Goal: Task Accomplishment & Management: Manage account settings

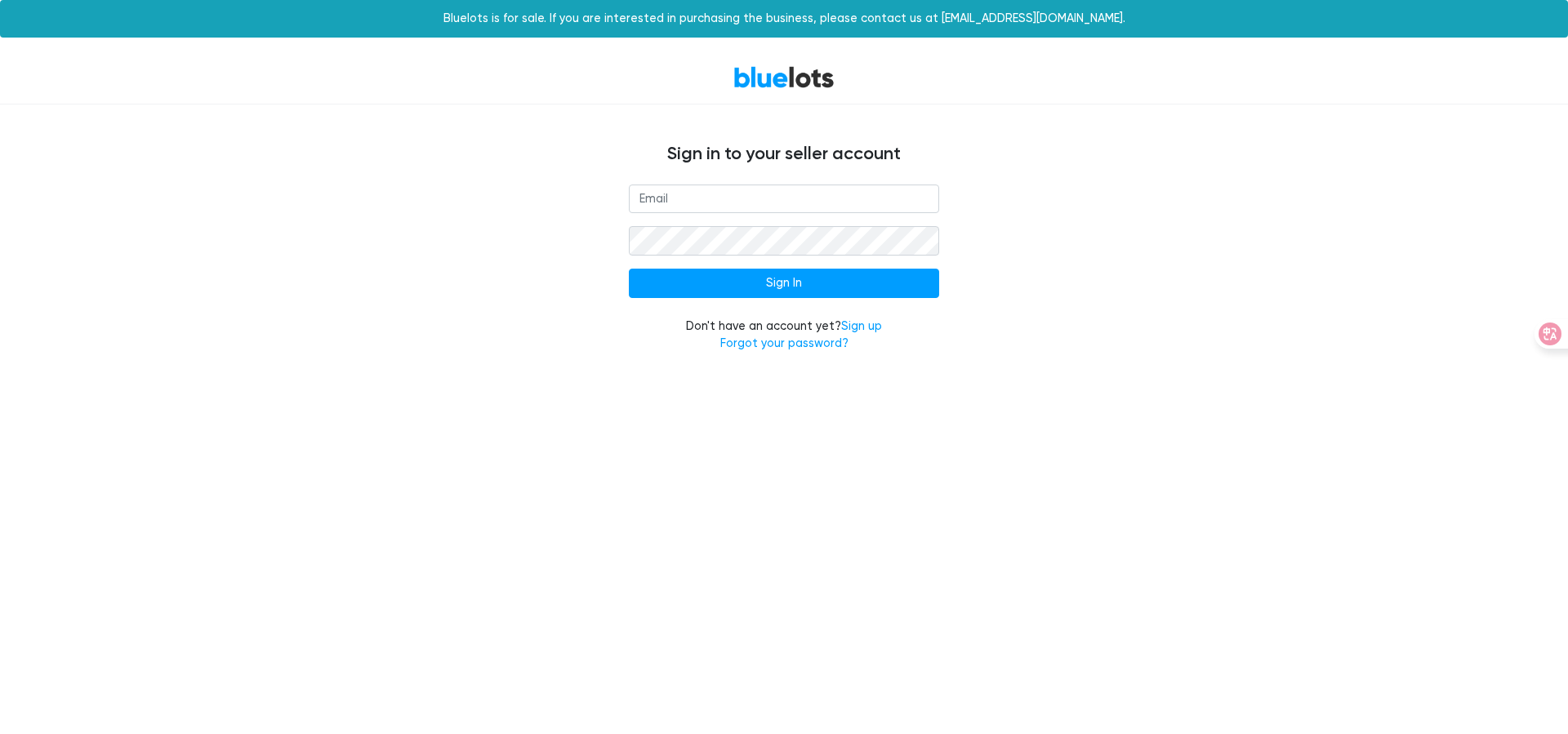
click at [784, 199] on input "email" at bounding box center [784, 199] width 310 height 30
type input "[EMAIL_ADDRESS][DOMAIN_NAME]"
click at [784, 283] on input "Sign In" at bounding box center [784, 284] width 310 height 30
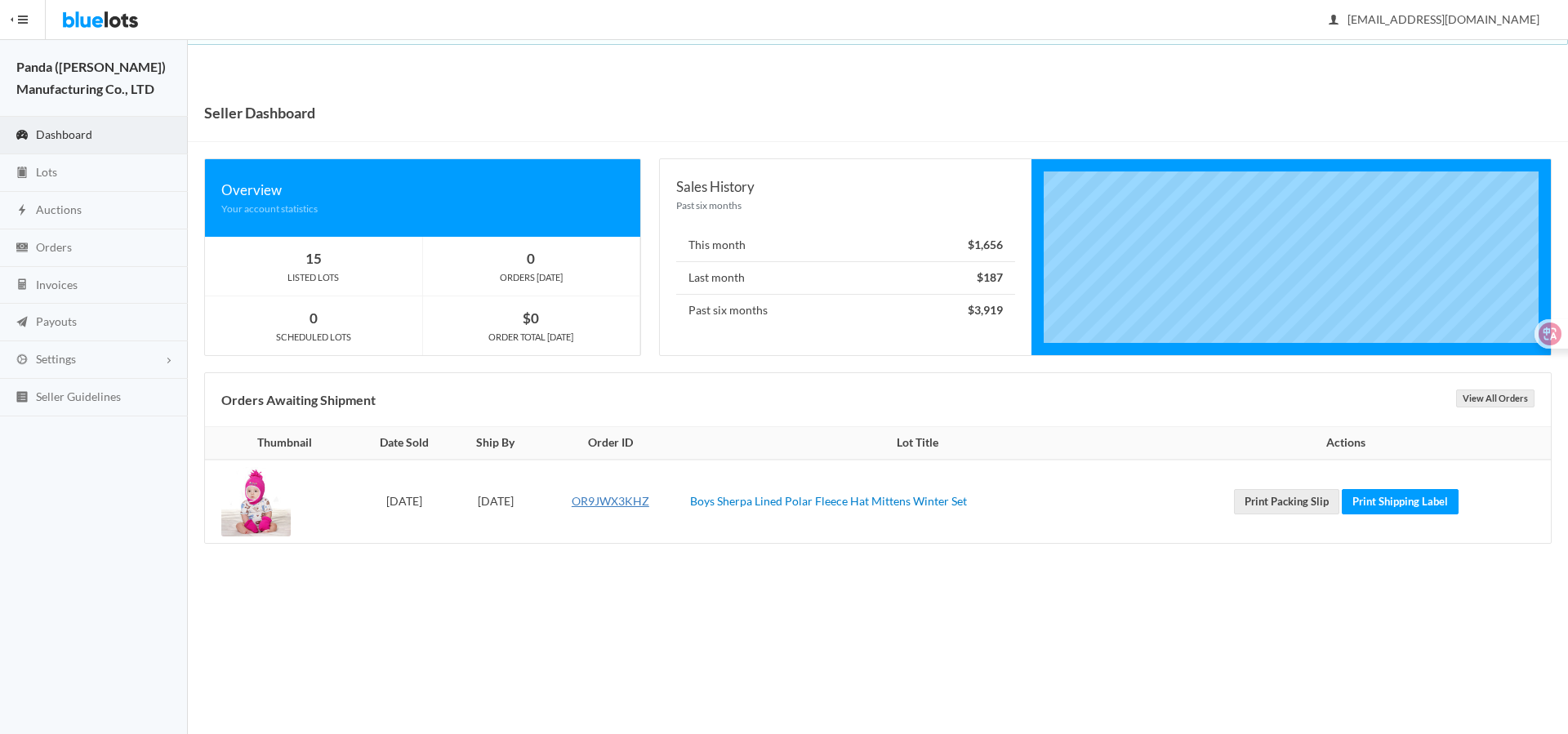
click at [649, 501] on link "OR9JWX3KHZ" at bounding box center [610, 502] width 78 height 14
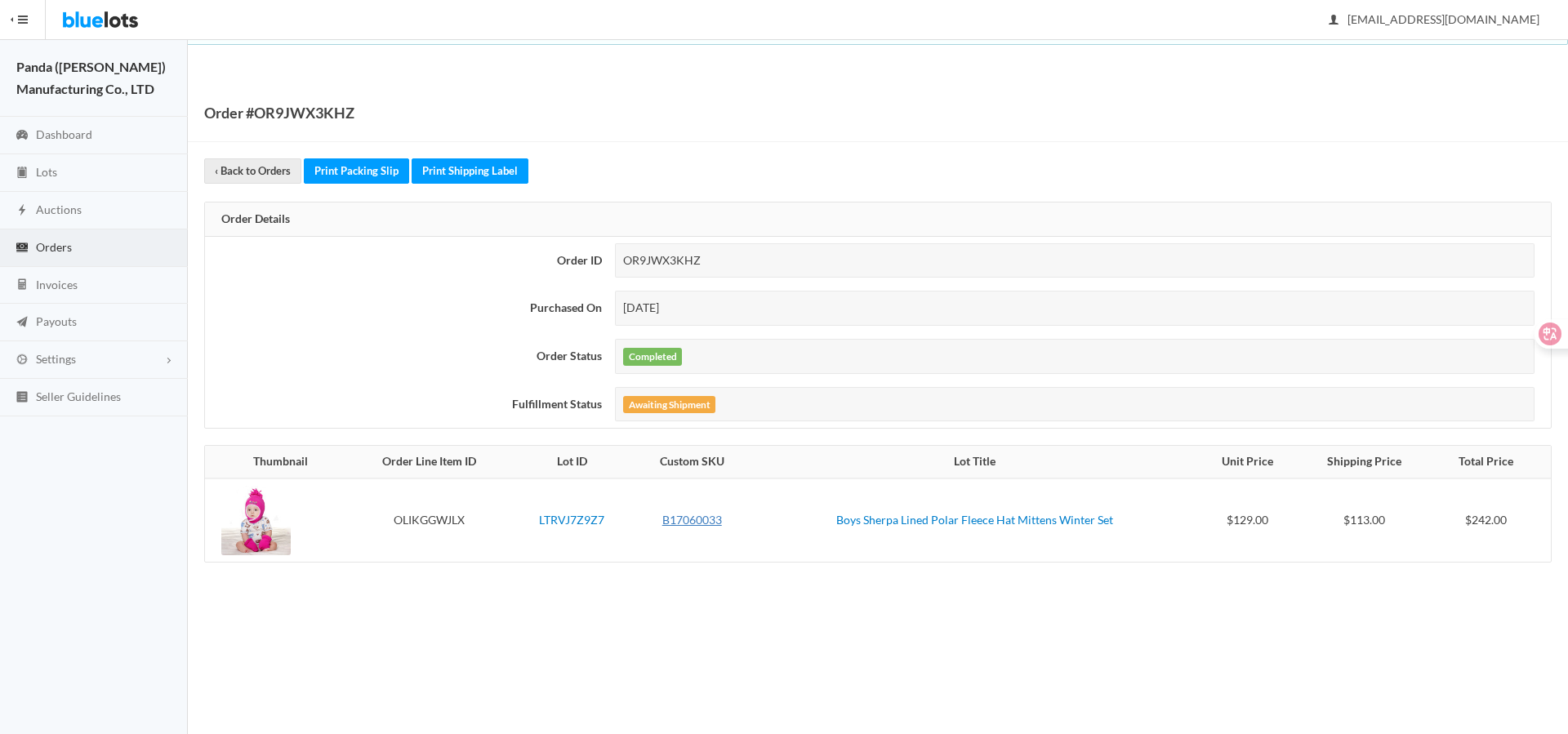
click at [695, 520] on link "B17060033" at bounding box center [692, 520] width 59 height 14
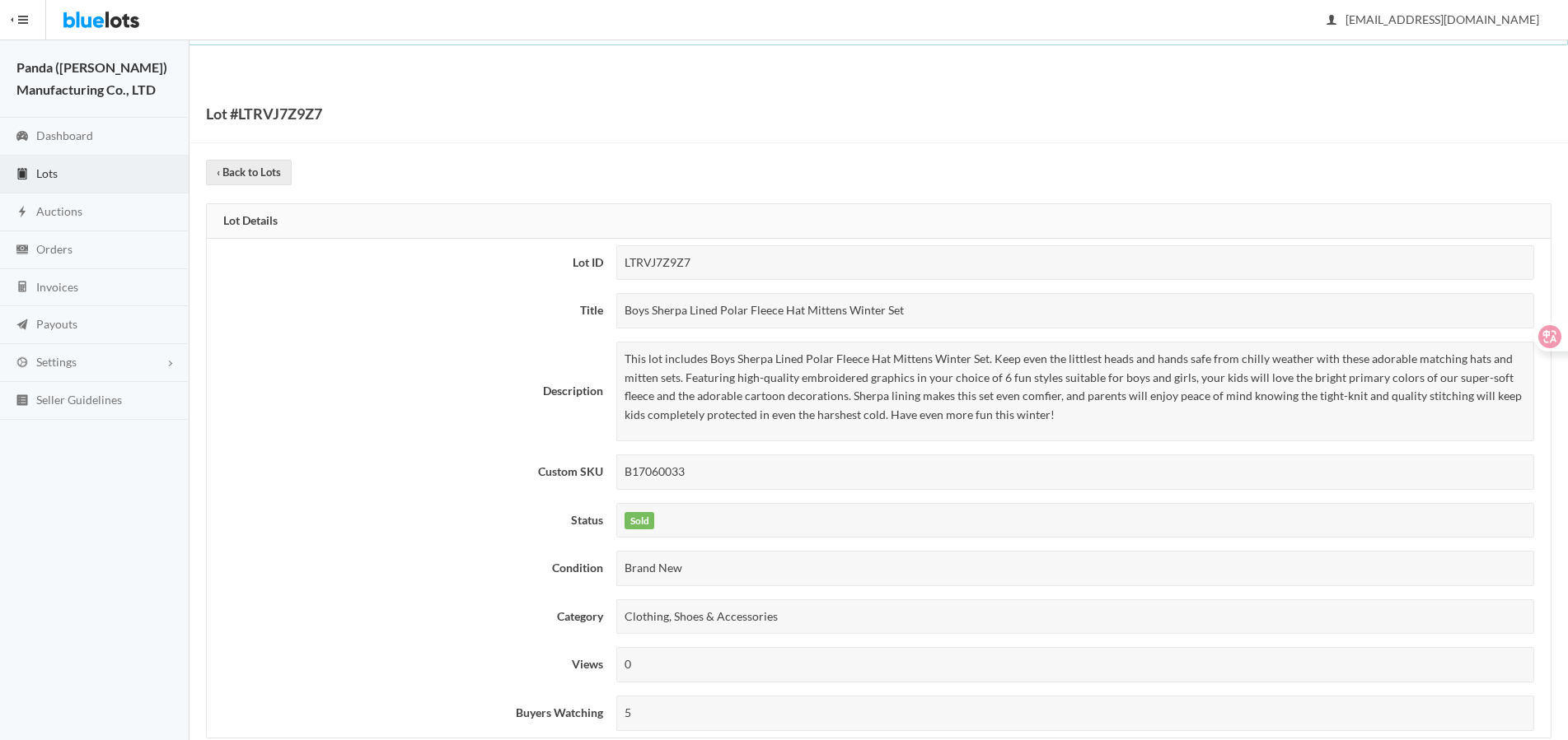
scroll to position [1149, 0]
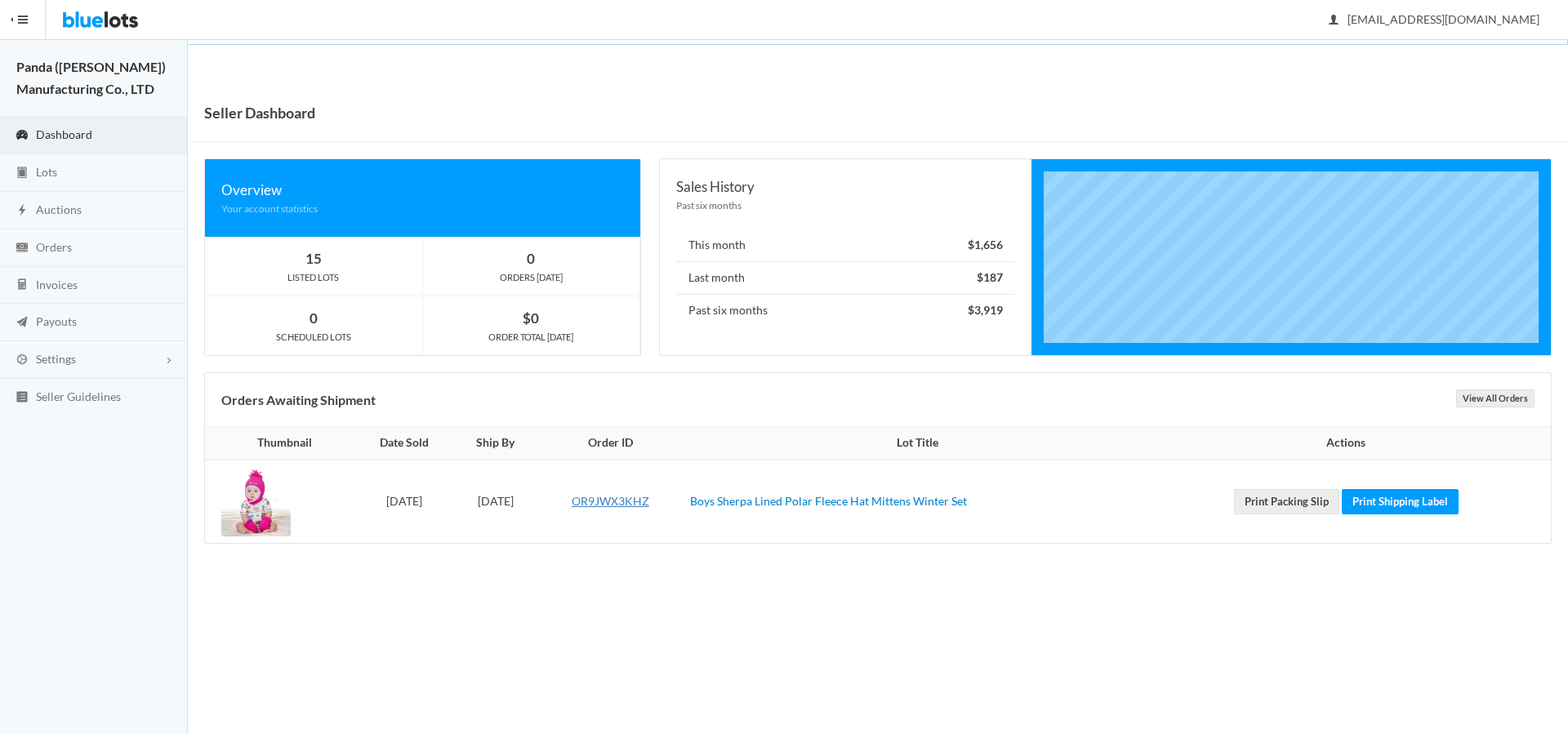
click at [649, 501] on link "OR9JWX3KHZ" at bounding box center [610, 502] width 78 height 14
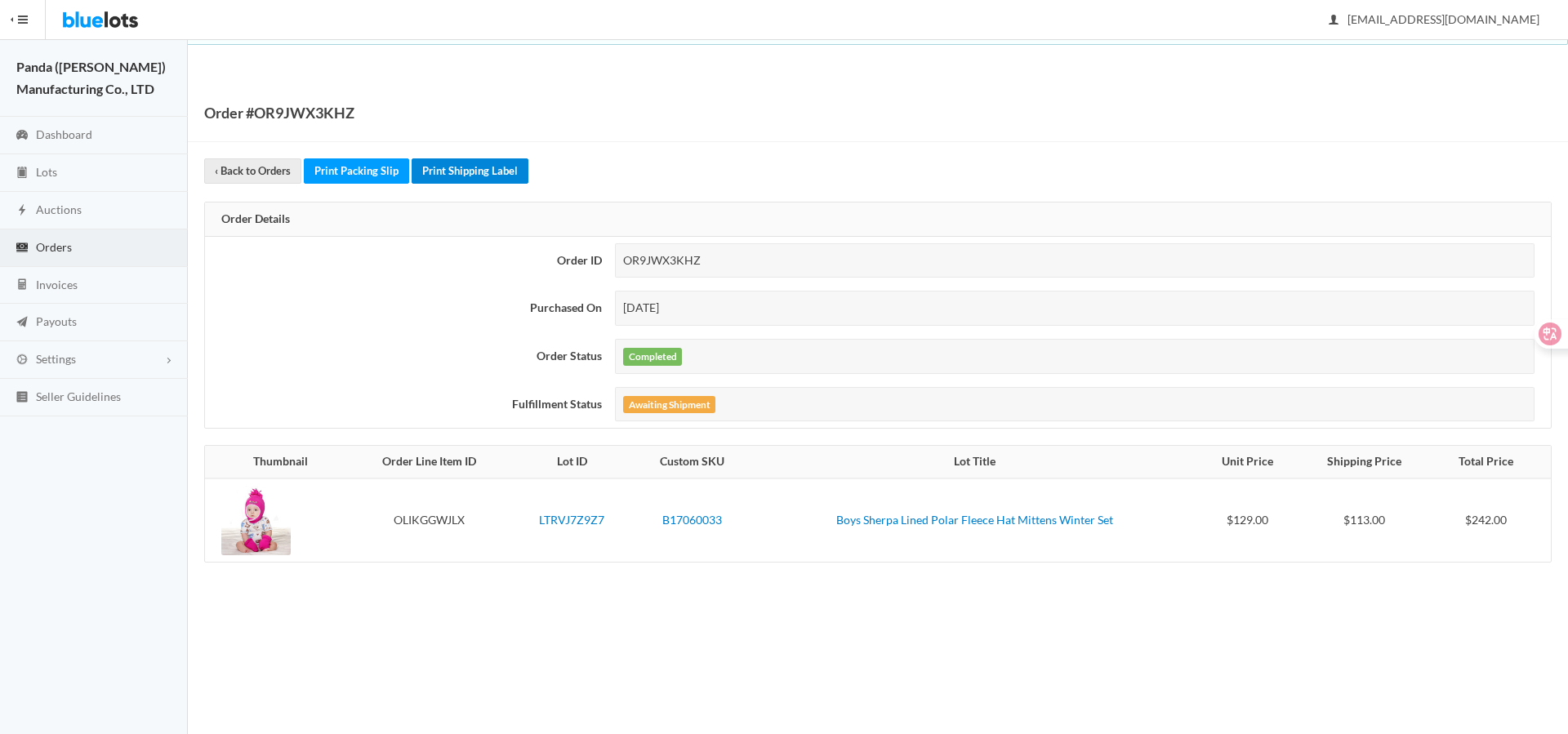
click at [469, 170] on link "Print Shipping Label" at bounding box center [470, 170] width 117 height 25
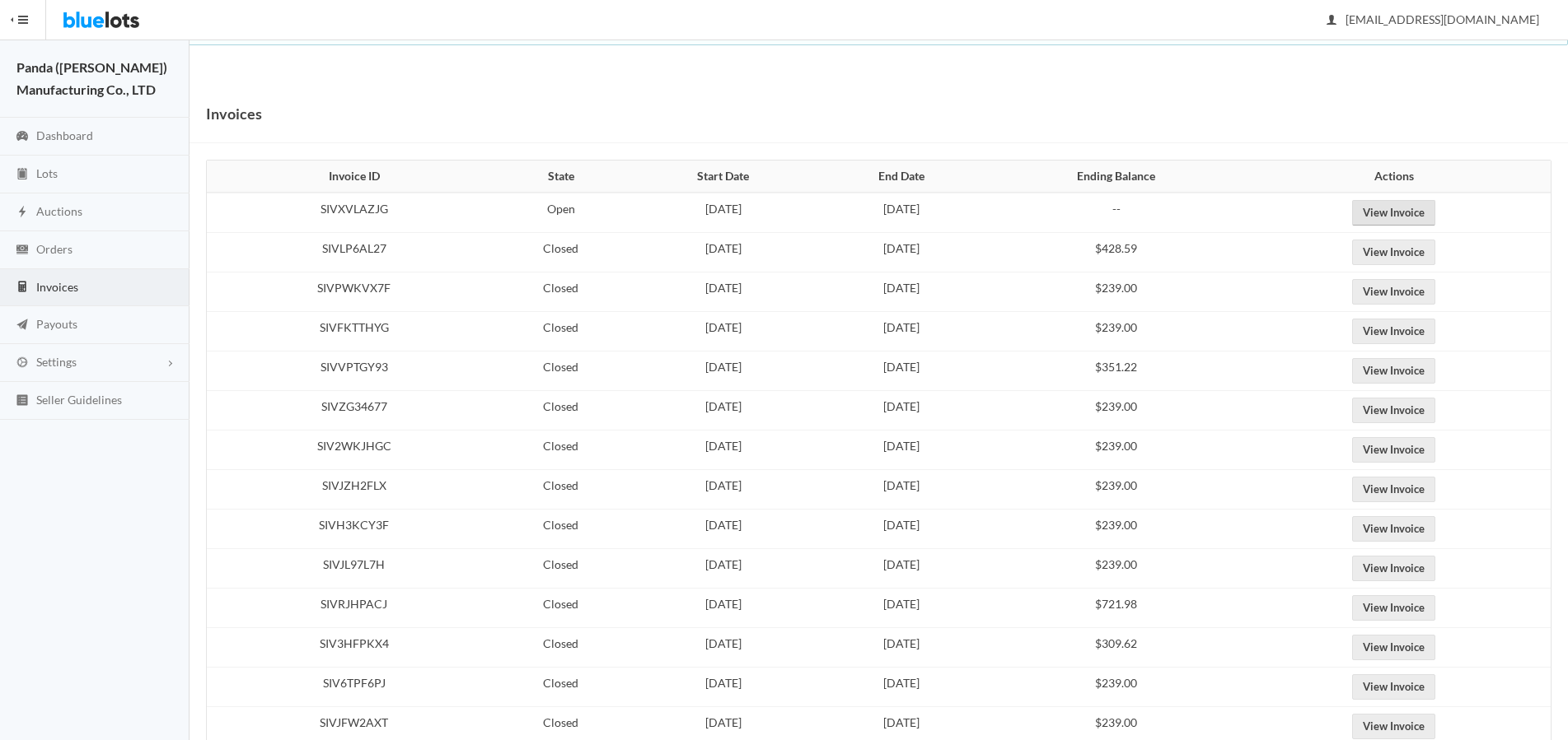
click at [1423, 212] on link "View Invoice" at bounding box center [1393, 212] width 83 height 26
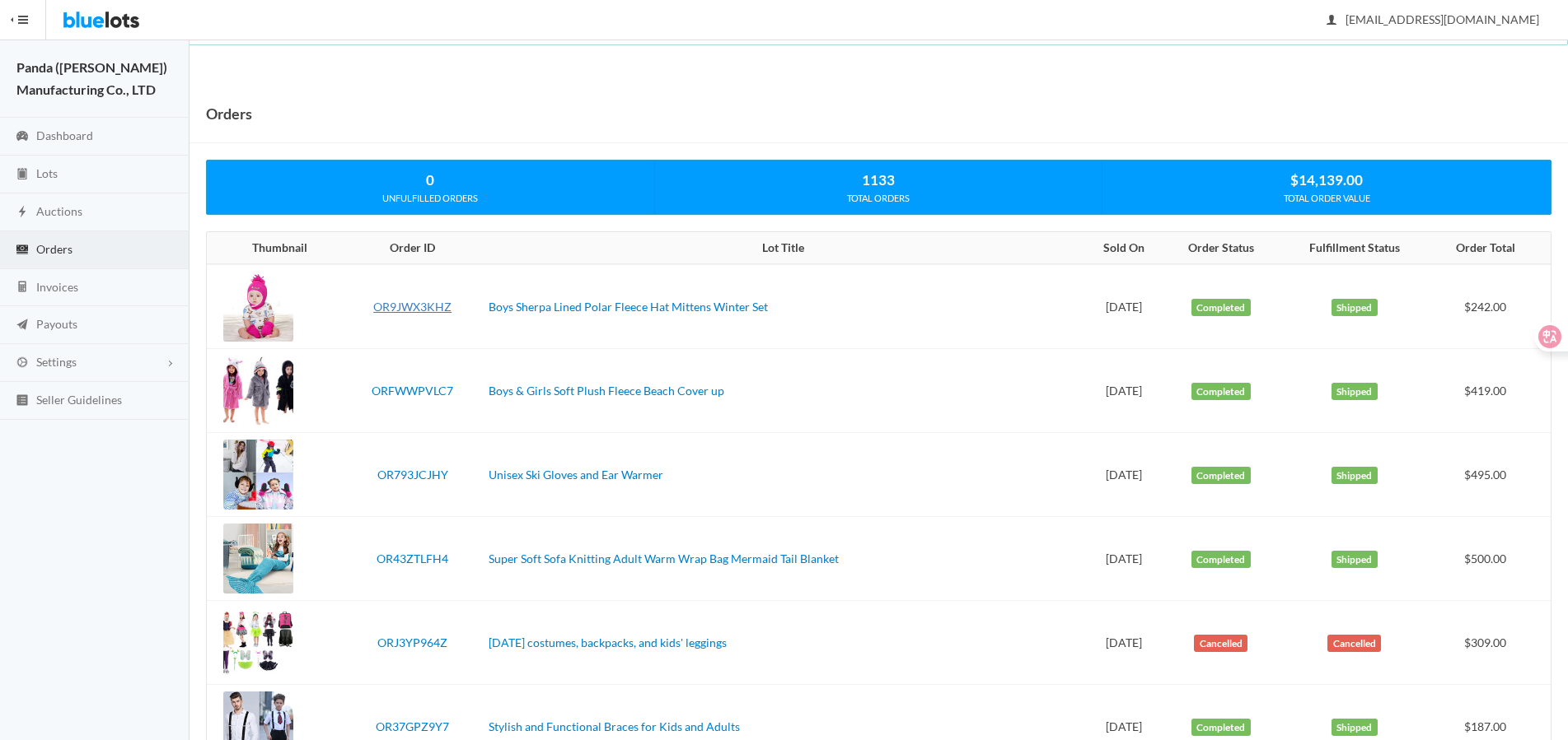
click at [418, 307] on link "OR9JWX3KHZ" at bounding box center [412, 307] width 78 height 14
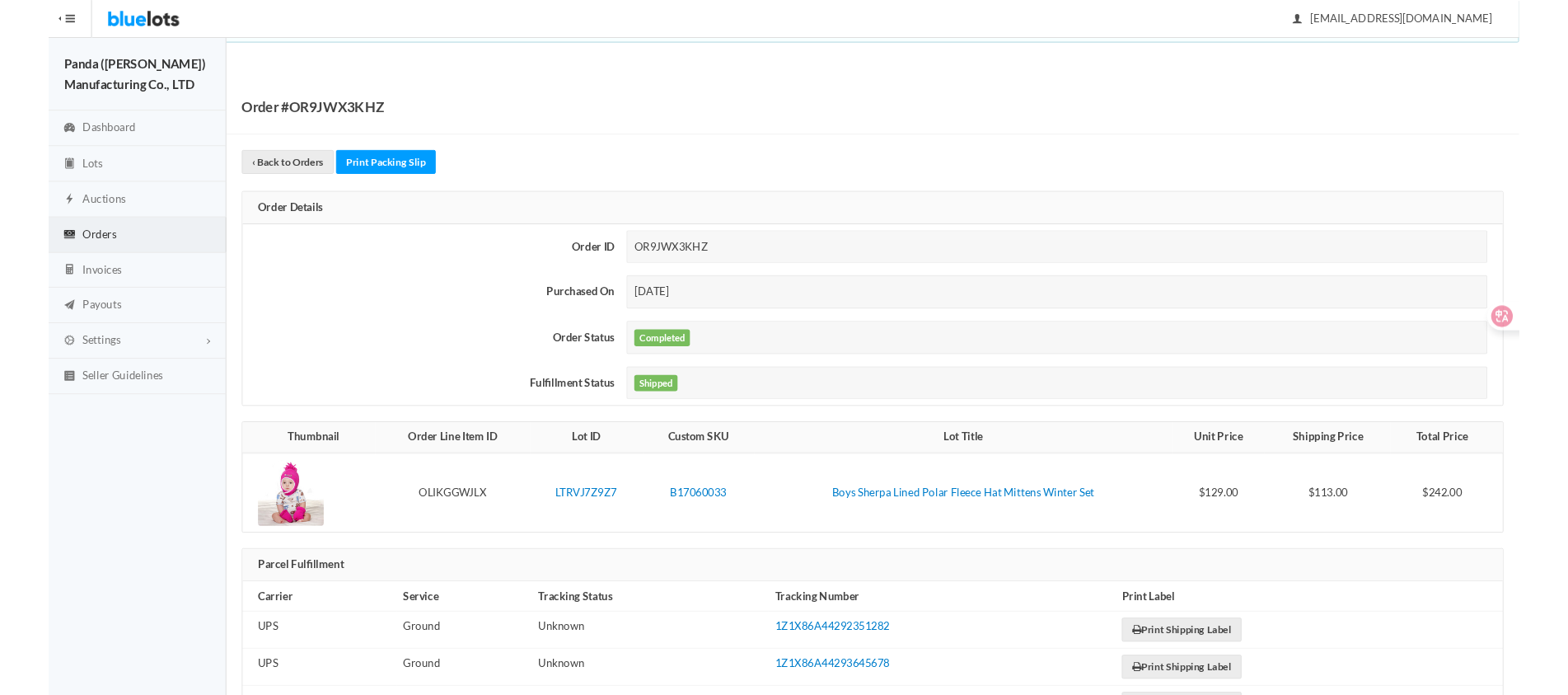
scroll to position [63, 0]
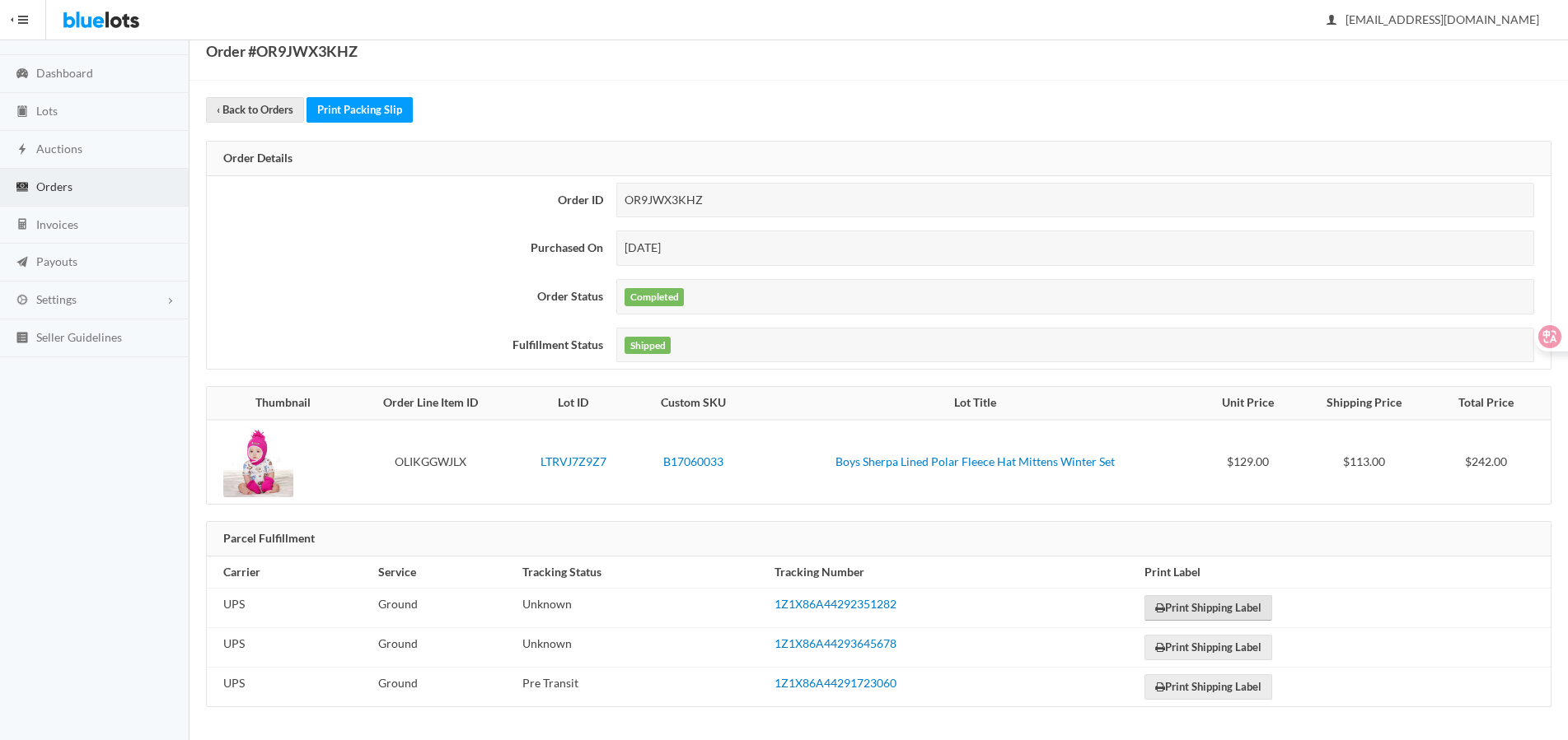
click at [1204, 608] on link "Print Shipping Label" at bounding box center [1208, 608] width 128 height 26
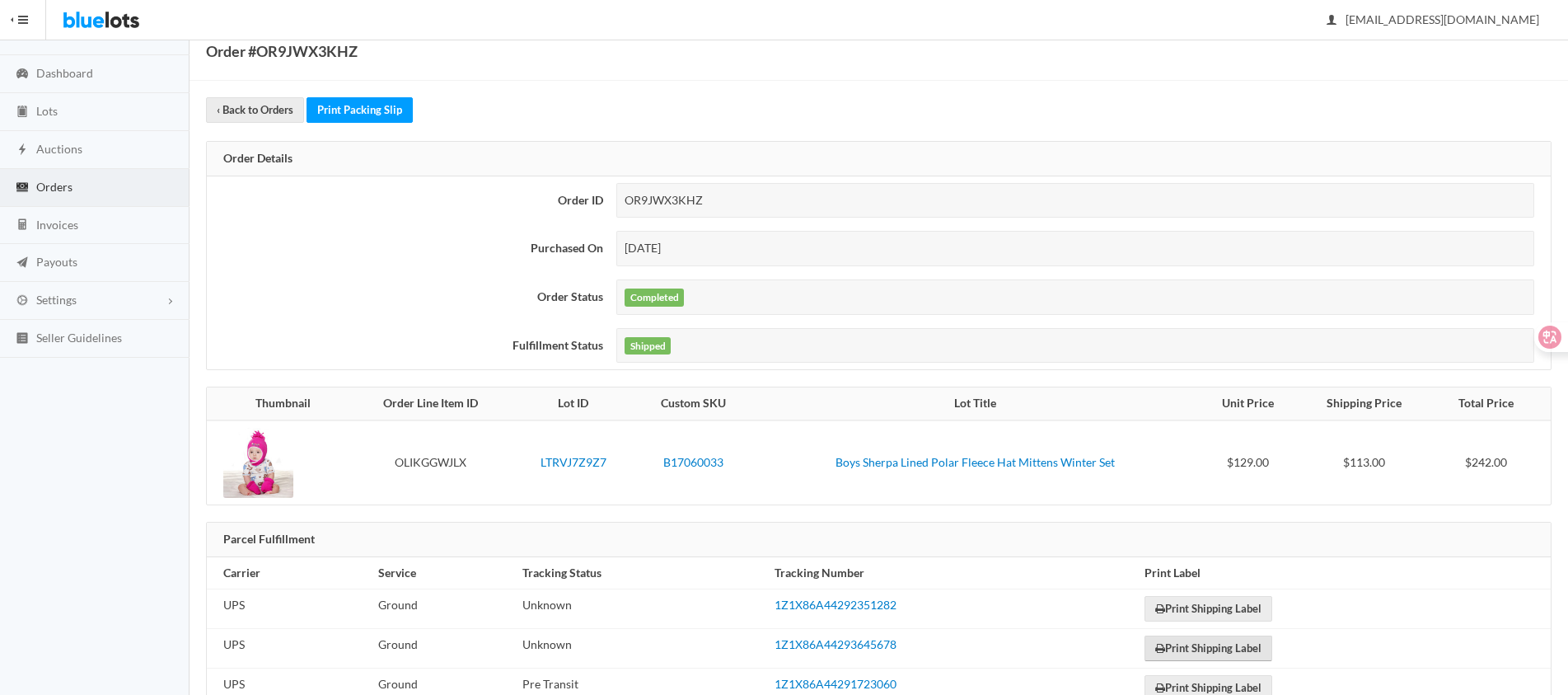
click at [1204, 648] on link "Print Shipping Label" at bounding box center [1208, 648] width 128 height 26
